Goal: Navigation & Orientation: Understand site structure

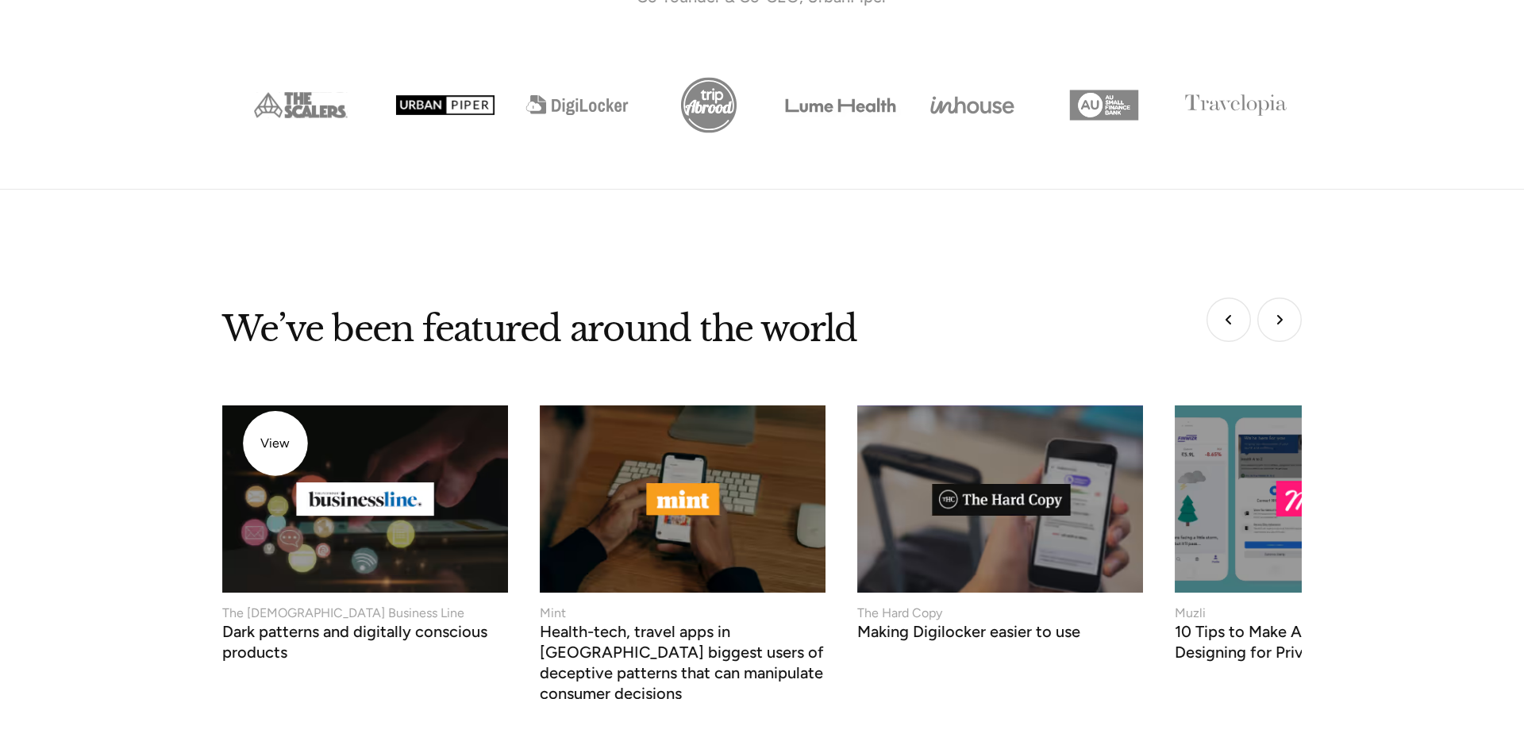
scroll to position [6305, 0]
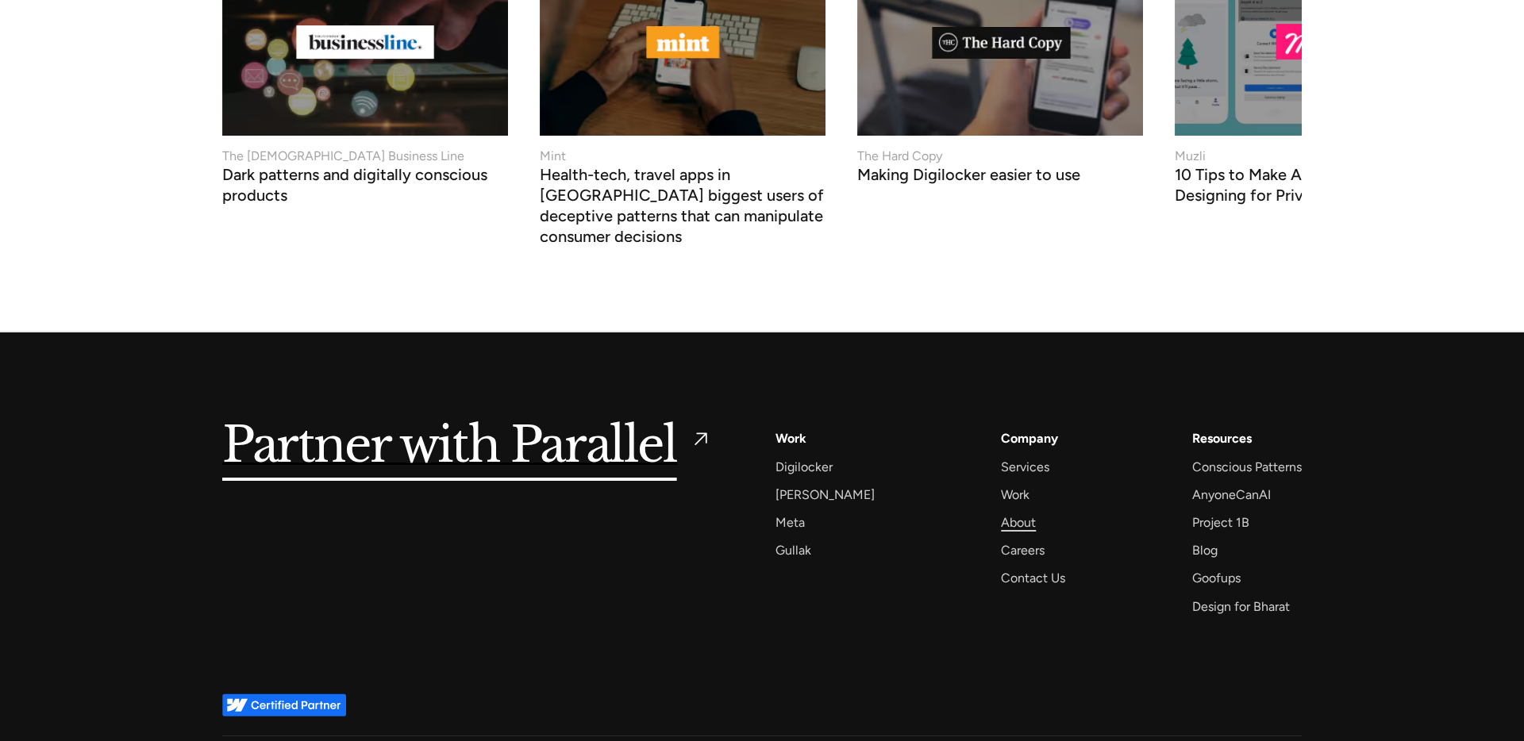
click at [1001, 512] on div "About" at bounding box center [1018, 522] width 35 height 21
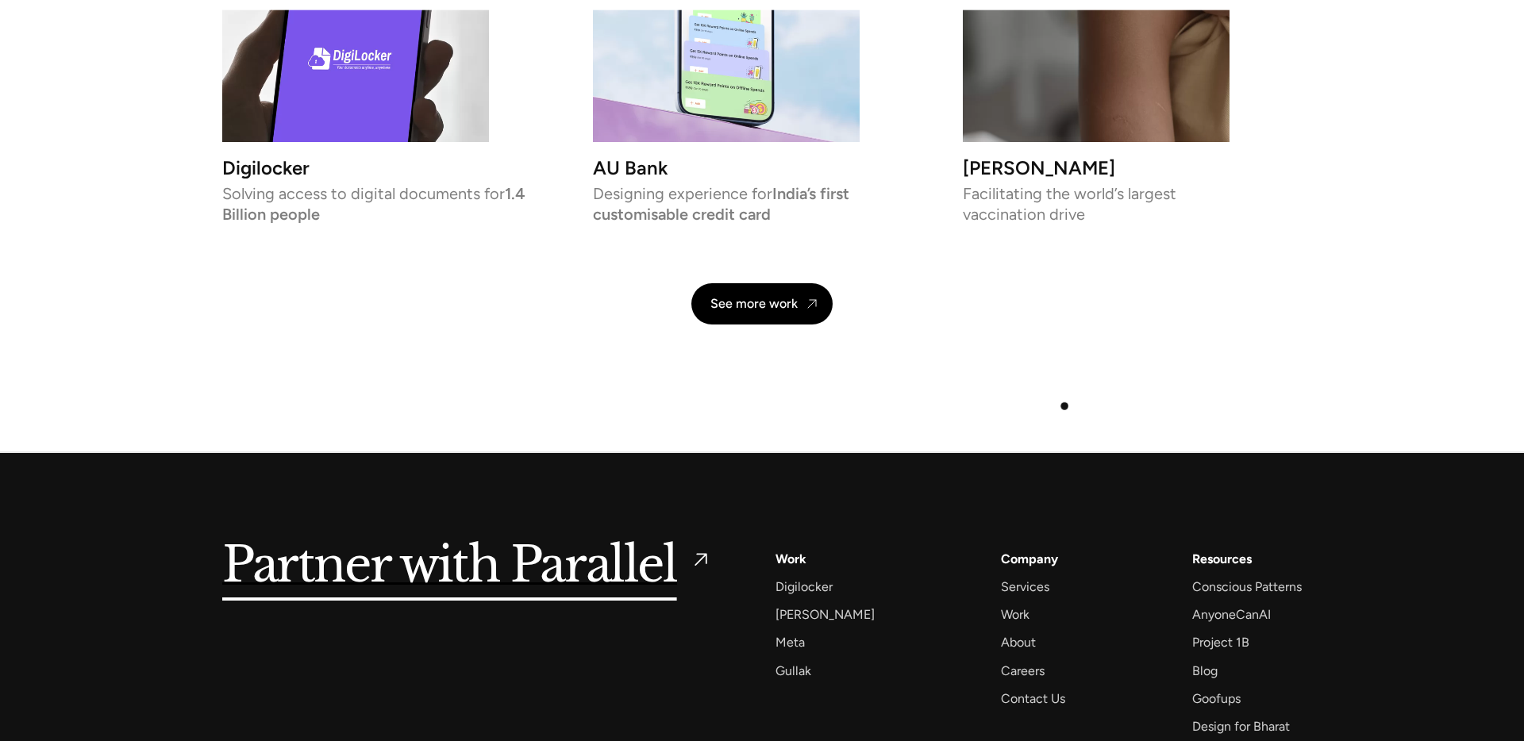
scroll to position [3796, 0]
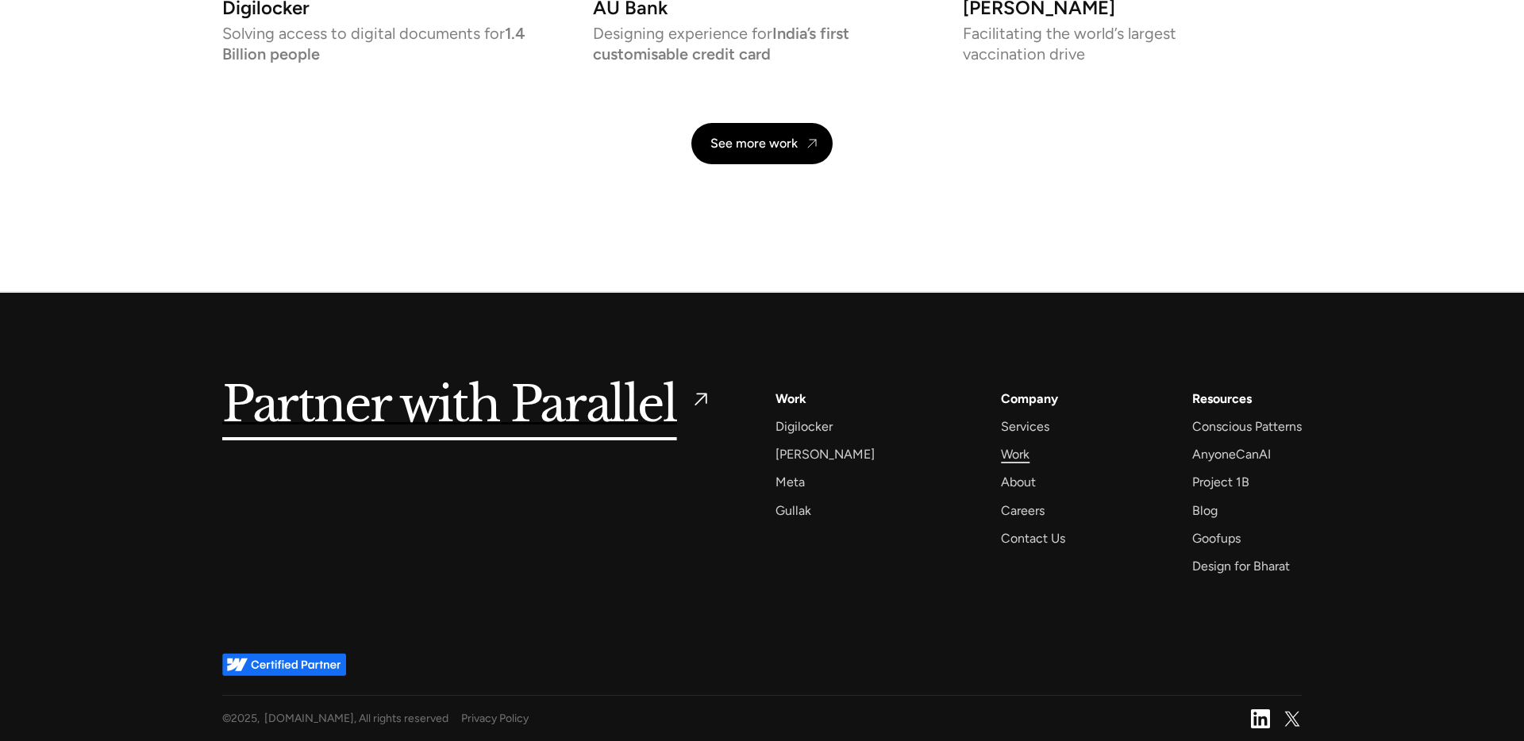
click at [1001, 454] on div "Work" at bounding box center [1015, 454] width 29 height 21
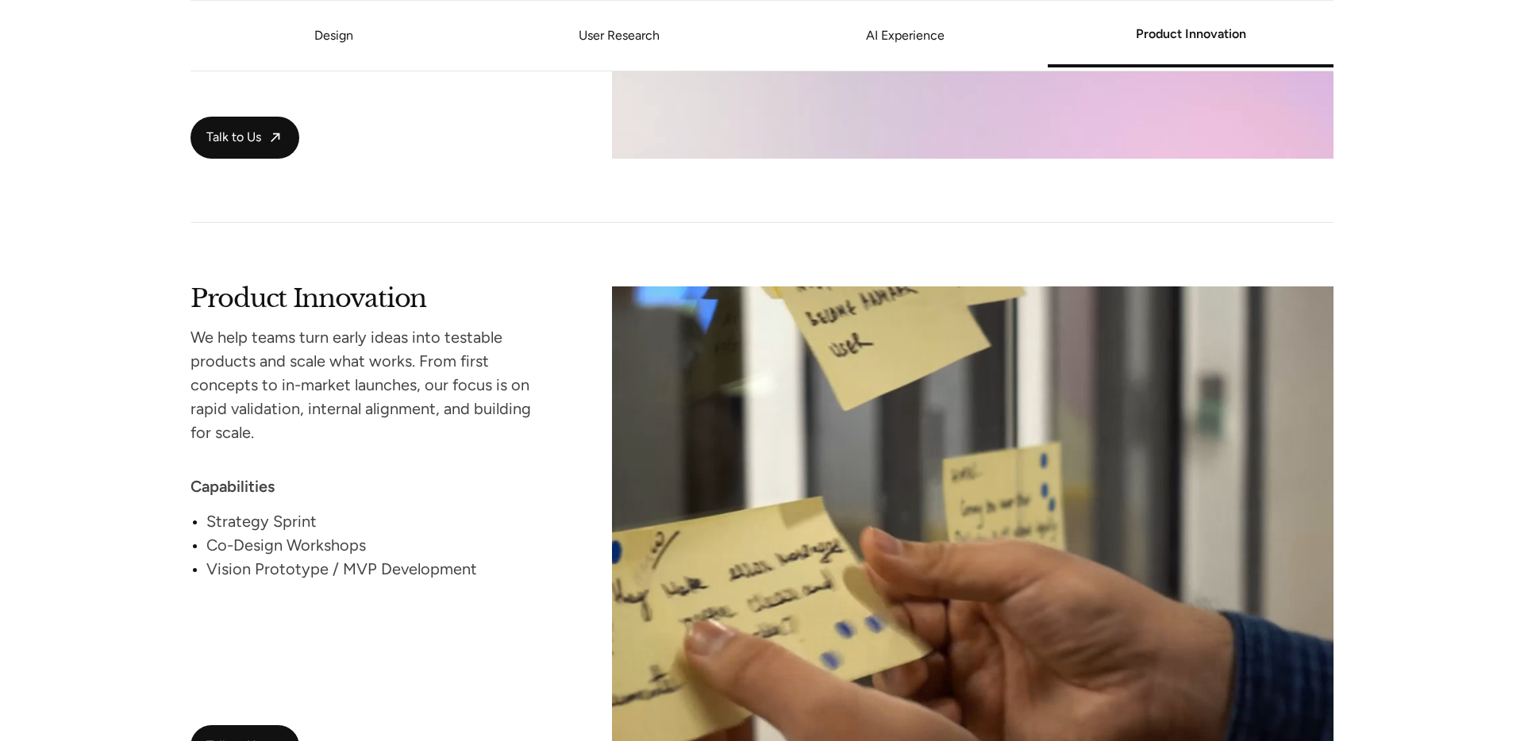
scroll to position [3144, 0]
